Goal: Navigation & Orientation: Go to known website

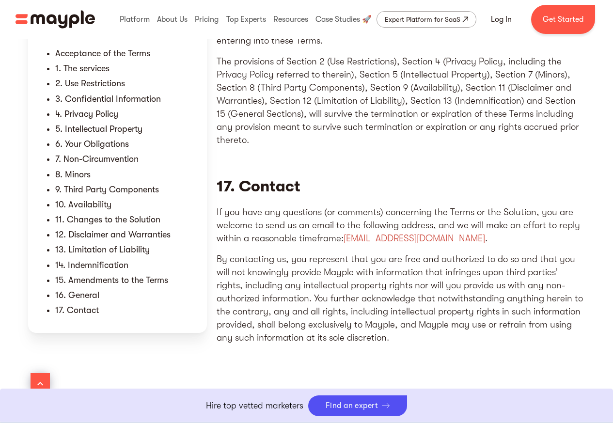
scroll to position [2231, 0]
